Goal: Navigation & Orientation: Find specific page/section

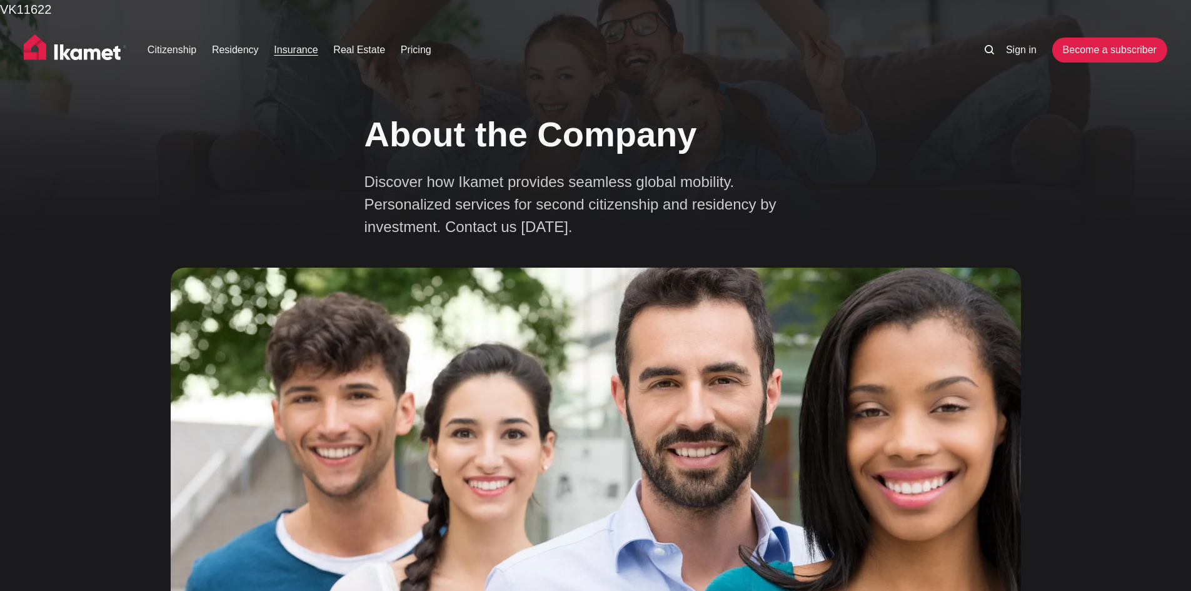
click at [293, 48] on link "Insurance" at bounding box center [296, 50] width 44 height 15
